Goal: Information Seeking & Learning: Learn about a topic

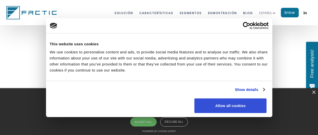
click at [266, 98] on button "Allow all cookies" at bounding box center [230, 105] width 72 height 15
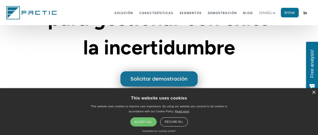
scroll to position [100, 0]
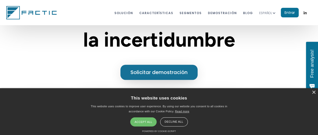
click at [150, 122] on div "Accept all" at bounding box center [143, 121] width 26 height 9
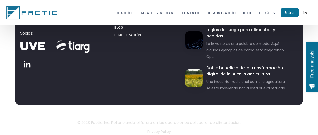
scroll to position [2867, 0]
click at [160, 129] on p "Privacy Policy" at bounding box center [158, 131] width 277 height 7
click at [166, 130] on p "Privacy Policy" at bounding box center [158, 131] width 277 height 7
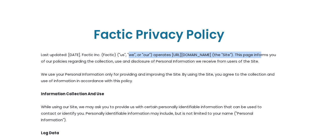
drag, startPoint x: 129, startPoint y: 53, endPoint x: 250, endPoint y: 57, distance: 121.1
